Goal: Transaction & Acquisition: Purchase product/service

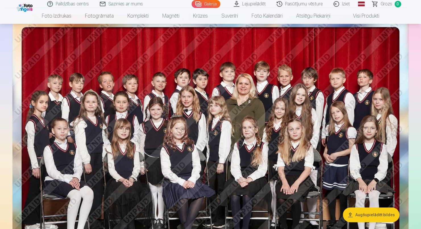
scroll to position [57, 0]
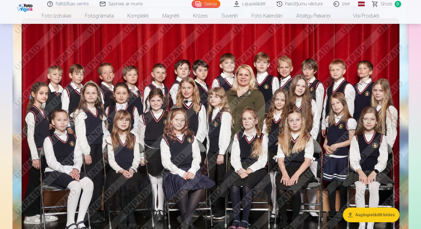
click at [359, 215] on button "Augšupielādēt bildes" at bounding box center [370, 215] width 57 height 15
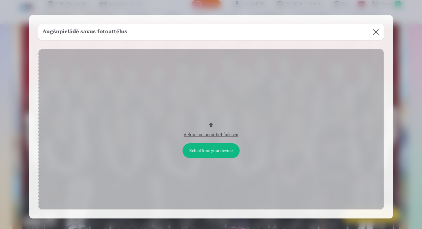
click at [204, 152] on button "Velciet un nometiet failu vai" at bounding box center [210, 129] width 345 height 160
click at [373, 32] on button at bounding box center [376, 32] width 16 height 16
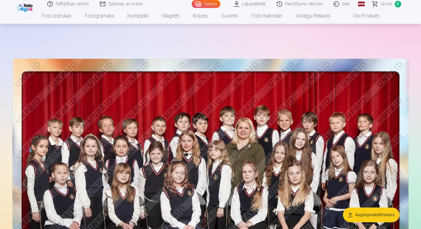
scroll to position [0, 0]
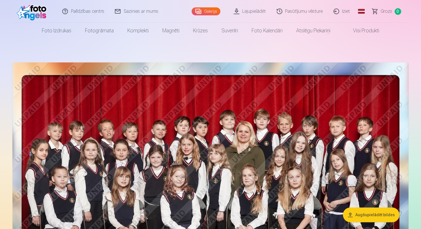
click at [254, 14] on link "Lejupielādēt" at bounding box center [249, 11] width 43 height 23
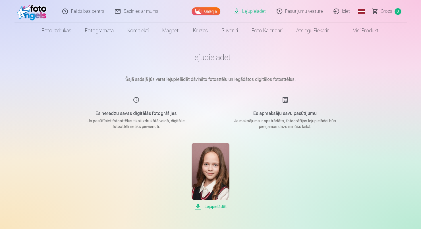
click at [217, 14] on link "Galerija" at bounding box center [205, 11] width 29 height 8
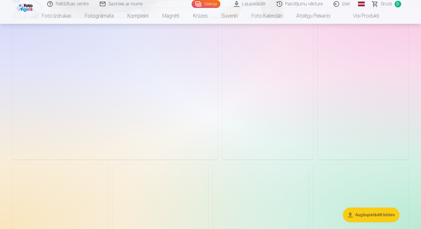
scroll to position [1391, 0]
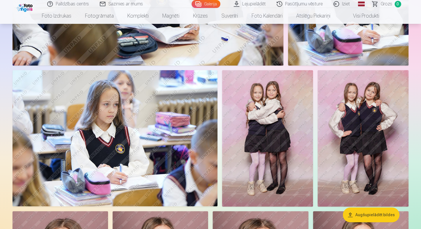
click at [286, 132] on img at bounding box center [267, 138] width 91 height 137
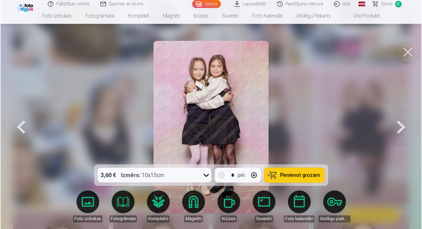
scroll to position [1395, 0]
click at [401, 126] on button at bounding box center [401, 126] width 36 height 63
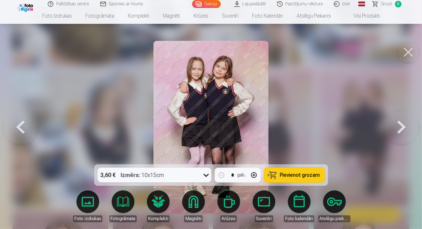
click at [283, 175] on span "Pievienot grozam" at bounding box center [300, 175] width 40 height 5
click at [412, 49] on button at bounding box center [408, 52] width 23 height 23
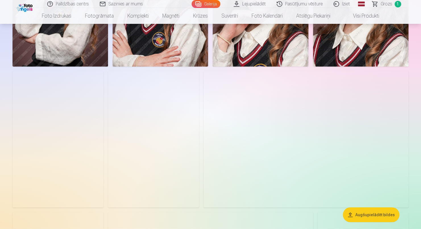
scroll to position [2130, 0]
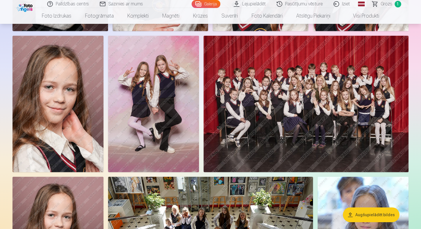
click at [177, 132] on img at bounding box center [153, 104] width 91 height 137
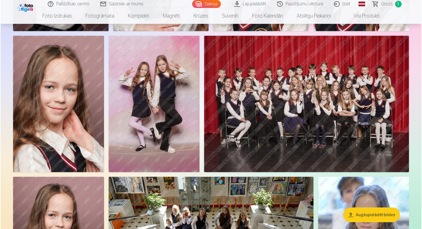
scroll to position [2164, 0]
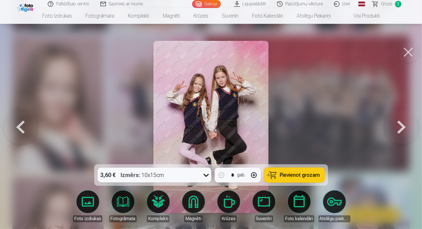
click at [298, 176] on span "Pievienot grozam" at bounding box center [300, 175] width 40 height 5
click at [406, 52] on button at bounding box center [408, 52] width 23 height 23
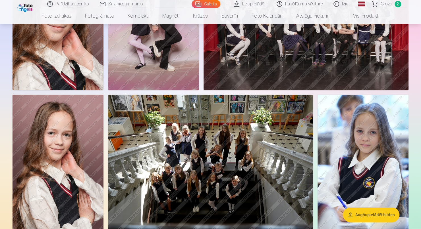
scroll to position [2271, 0]
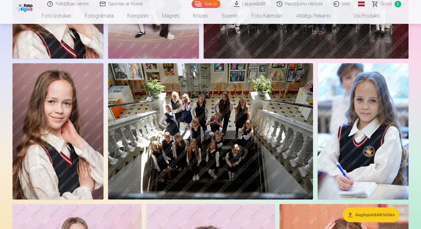
click at [370, 134] on img at bounding box center [362, 131] width 91 height 137
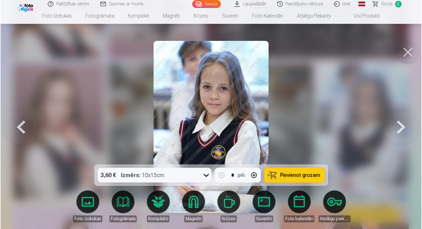
scroll to position [2278, 0]
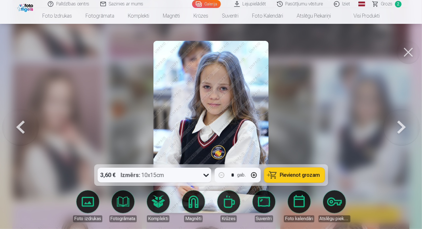
click at [294, 175] on span "Pievienot grozam" at bounding box center [300, 175] width 40 height 5
click at [403, 54] on button at bounding box center [408, 52] width 23 height 23
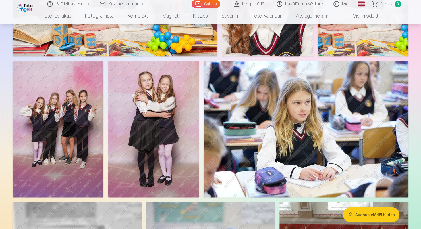
scroll to position [568, 0]
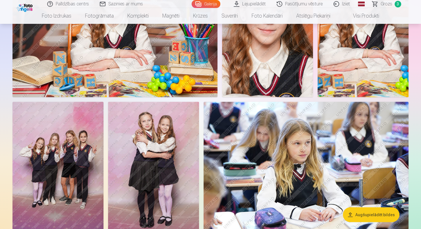
click at [87, 119] on img at bounding box center [57, 170] width 91 height 136
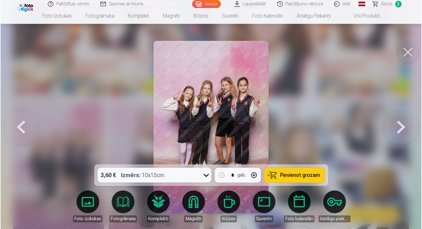
scroll to position [570, 0]
click at [281, 175] on span "Pievienot grozam" at bounding box center [300, 175] width 40 height 5
click at [408, 53] on button at bounding box center [408, 52] width 23 height 23
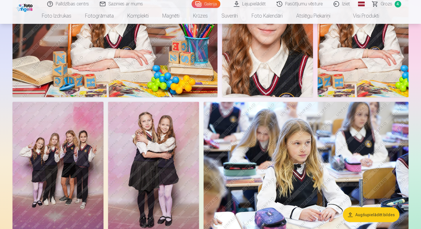
click at [152, 133] on img at bounding box center [153, 170] width 91 height 137
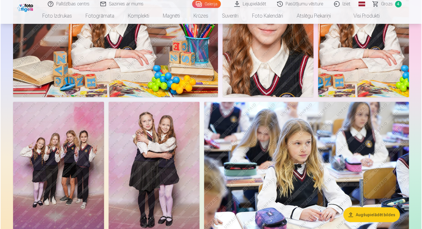
scroll to position [570, 0]
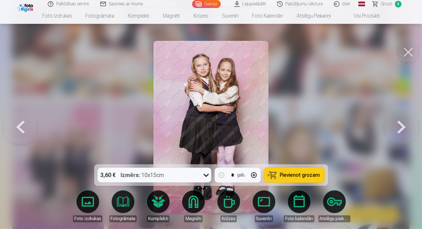
click at [296, 177] on span "Pievienot grozam" at bounding box center [300, 175] width 40 height 5
click at [404, 49] on button at bounding box center [408, 52] width 23 height 23
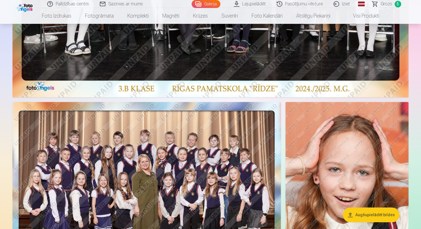
scroll to position [284, 0]
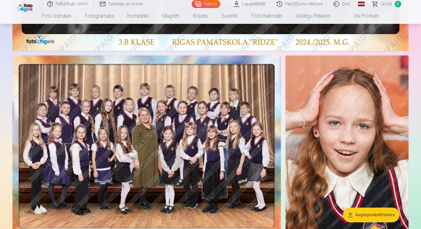
click at [166, 131] on img at bounding box center [146, 147] width 268 height 185
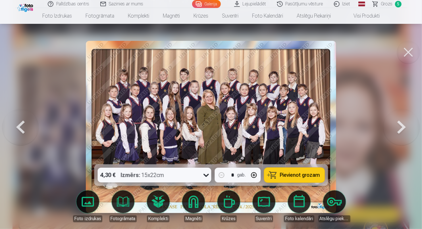
click at [286, 177] on span "Pievienot grozam" at bounding box center [300, 175] width 40 height 5
click at [406, 53] on button at bounding box center [408, 52] width 23 height 23
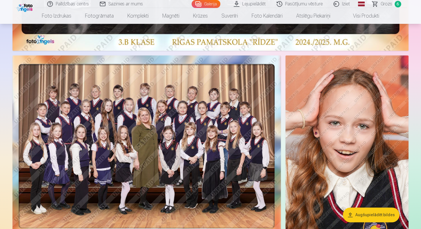
click at [383, 4] on span "Grozs" at bounding box center [386, 4] width 12 height 7
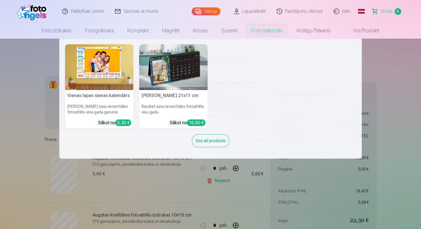
click at [22, 78] on nav "Vienas lapas sienas kalendārs Parādiet savu iecienītāko fotoattēlu visa gada ga…" at bounding box center [210, 99] width 421 height 120
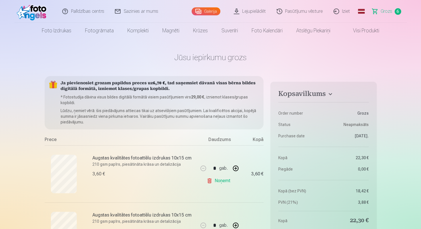
click at [131, 10] on link "Sazinies ar mums" at bounding box center [137, 11] width 54 height 23
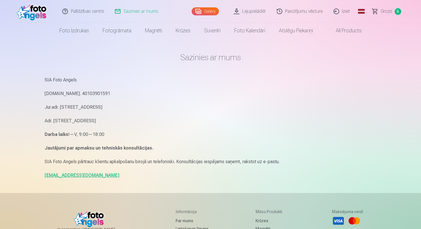
click at [72, 176] on link "[EMAIL_ADDRESS][DOMAIN_NAME]" at bounding box center [82, 175] width 75 height 5
click at [103, 73] on main "Sazinies ar mums SIA Foto Angels [DOMAIN_NAME]. 40103901591 Jur.adr. [STREET_AD…" at bounding box center [211, 116] width 332 height 154
drag, startPoint x: 39, startPoint y: 174, endPoint x: 89, endPoint y: 175, distance: 50.6
click at [89, 175] on div "Palīdzības centrs Sazinies ar mums Gallery Lejupielādēt Pasūtījumu vēsture Izie…" at bounding box center [210, 174] width 421 height 349
copy link "[EMAIL_ADDRESS][DOMAIN_NAME]"
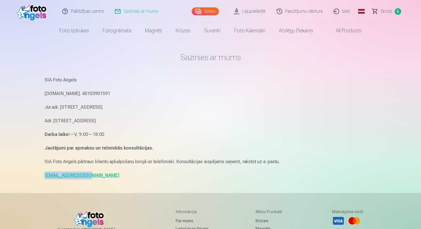
click at [388, 11] on span "Grozs" at bounding box center [386, 11] width 12 height 7
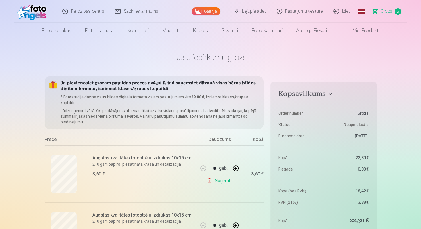
click at [104, 159] on h6 "Augstas kvalitātes fotoattēlu izdrukas 10x15 cm" at bounding box center [143, 158] width 103 height 7
click at [281, 12] on link "Pasūtījumu vēsture" at bounding box center [299, 11] width 57 height 23
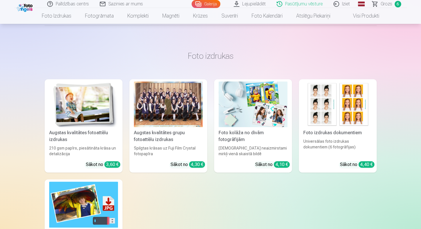
scroll to position [114, 0]
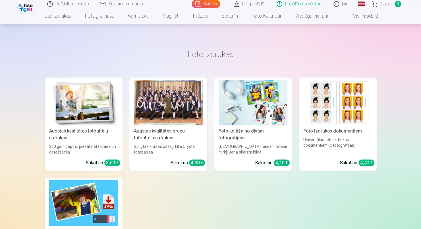
click at [165, 92] on div at bounding box center [168, 103] width 69 height 46
